Goal: Go to known website: Access a specific website the user already knows

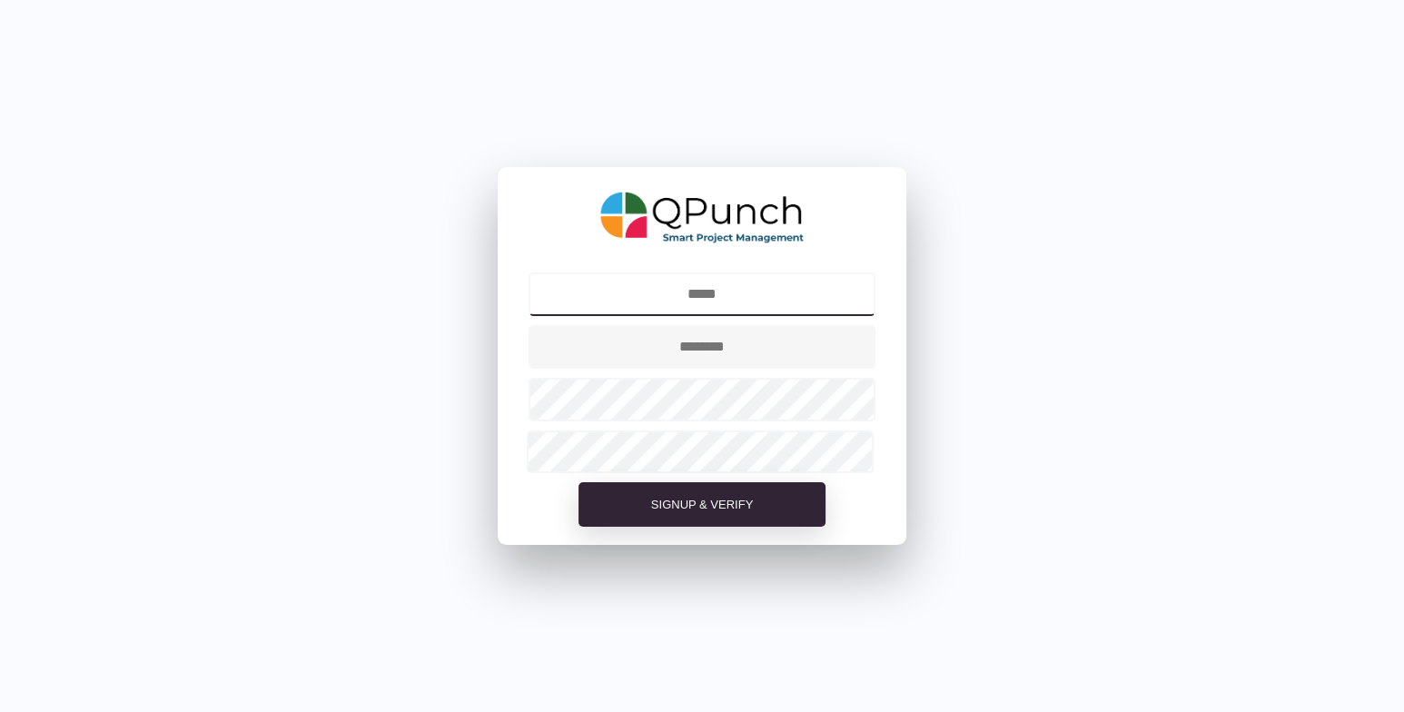
click at [723, 300] on input "text" at bounding box center [703, 295] width 348 height 44
type input "**********"
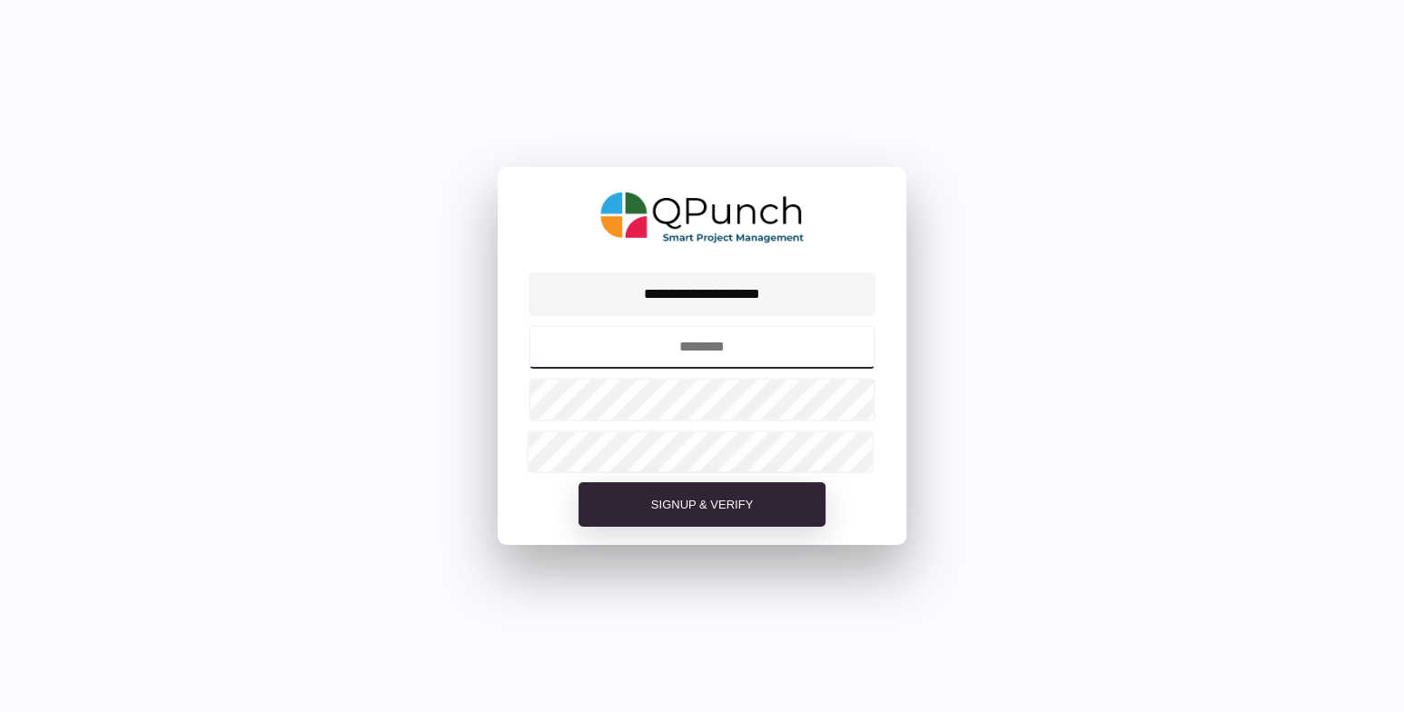
click at [691, 357] on input "text" at bounding box center [703, 347] width 348 height 44
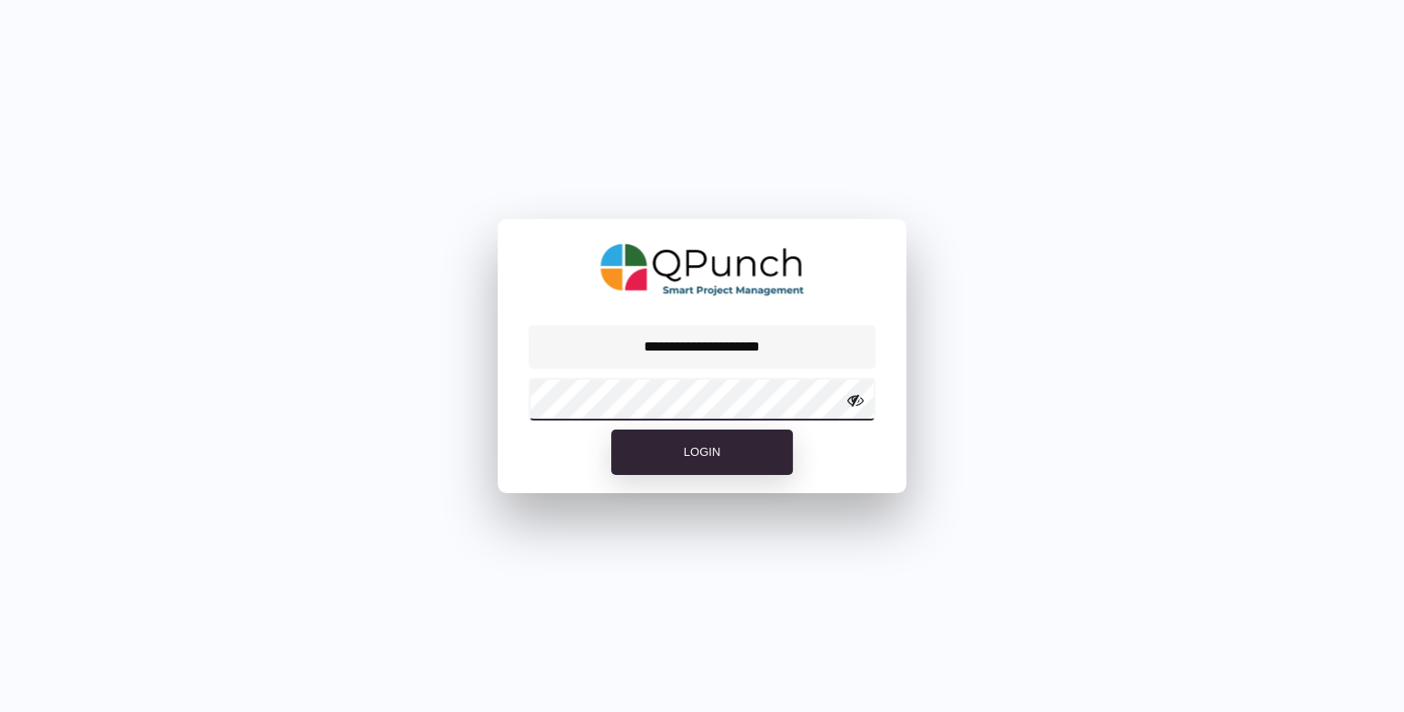
click at [611, 430] on button "Login" at bounding box center [702, 452] width 182 height 45
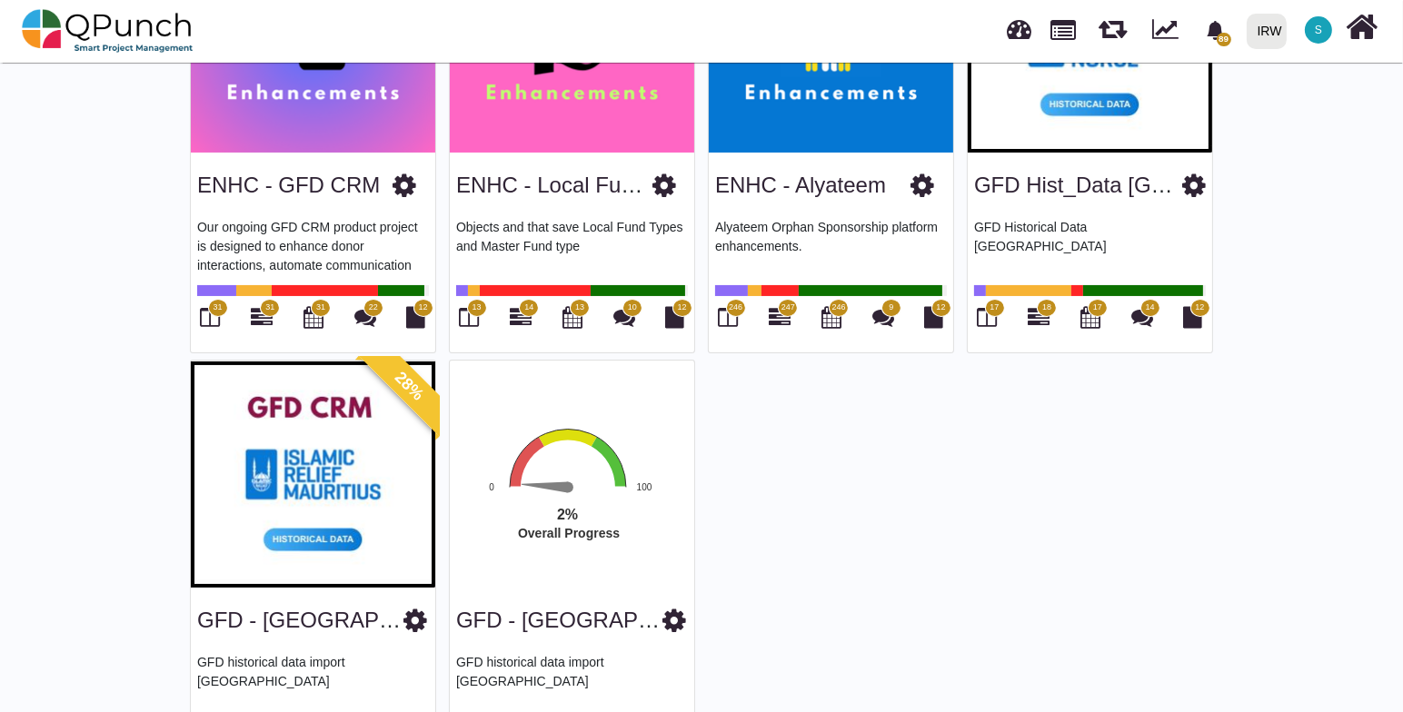
scroll to position [367, 0]
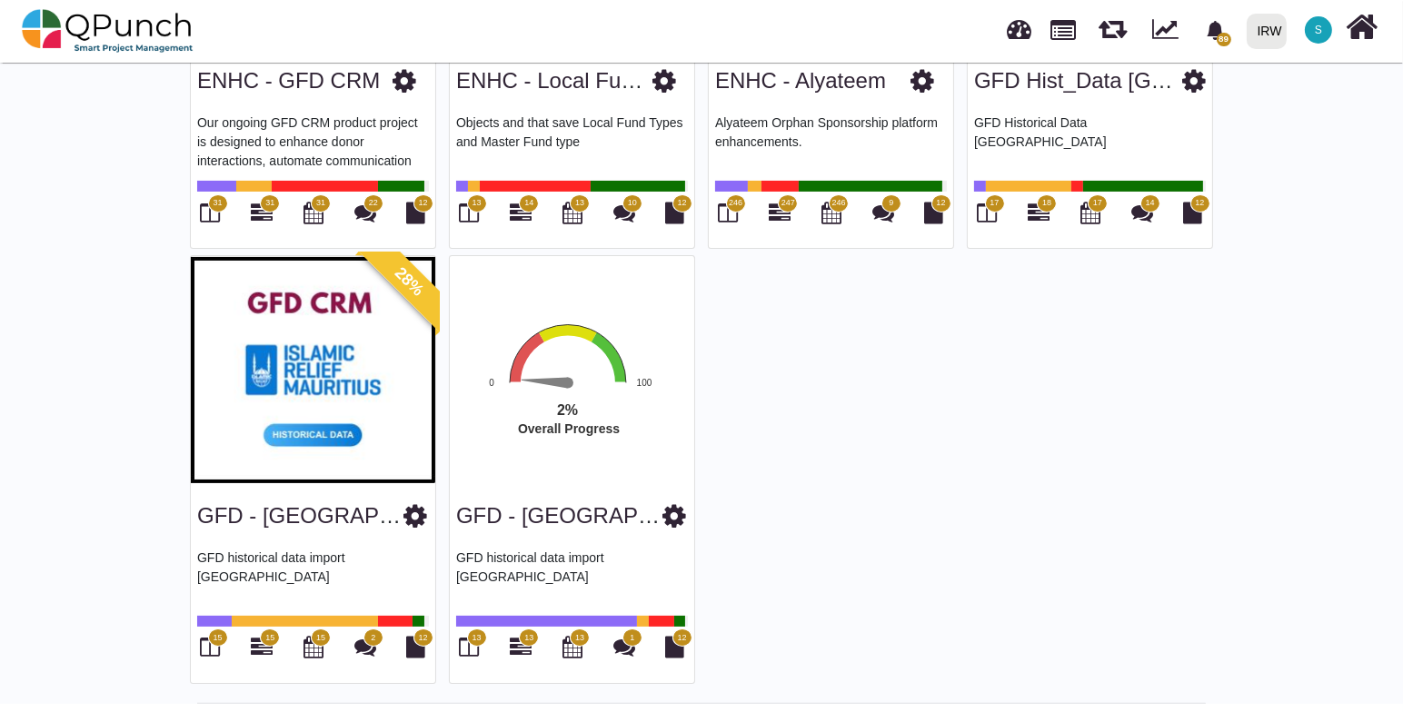
click at [588, 443] on rect "Interactive chart" at bounding box center [586, 406] width 282 height 169
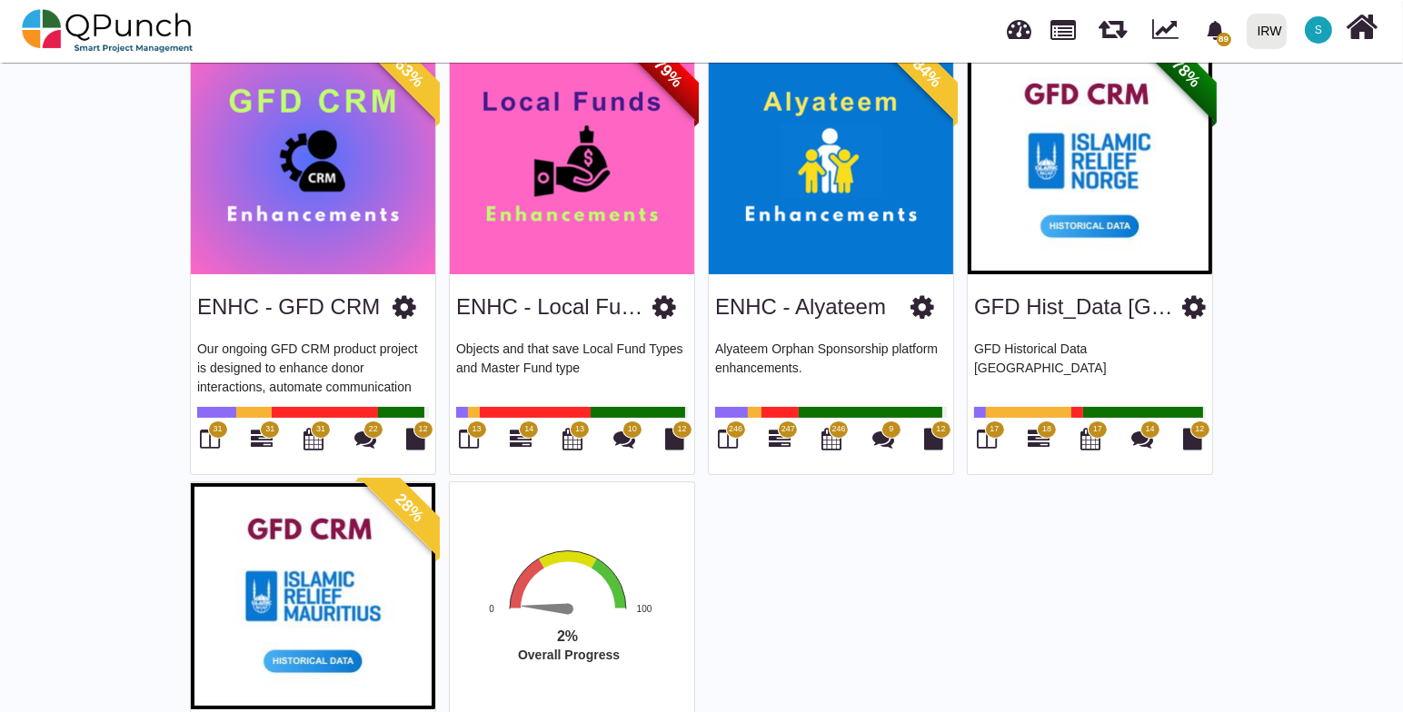
scroll to position [248, 0]
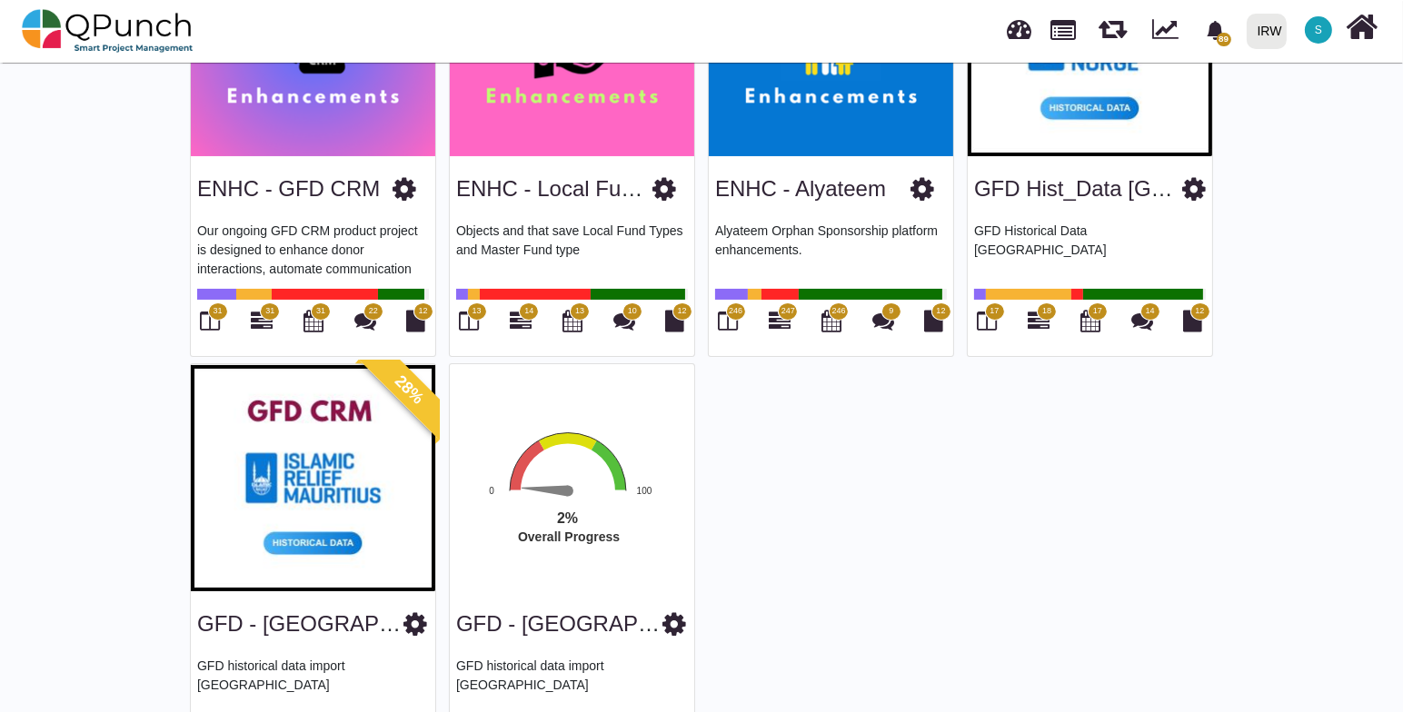
scroll to position [353, 0]
